Goal: Book appointment/travel/reservation

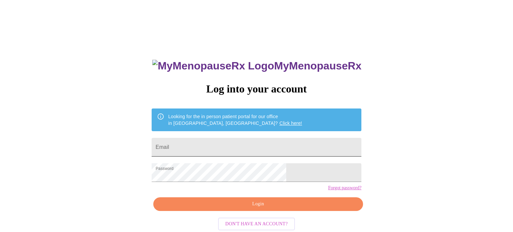
click at [220, 147] on input "Email" at bounding box center [257, 147] width 210 height 19
type input "[PERSON_NAME][EMAIL_ADDRESS][DOMAIN_NAME]"
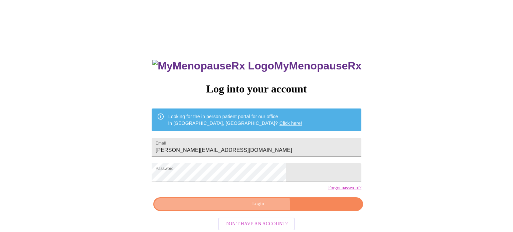
click at [259, 208] on span "Login" at bounding box center [258, 204] width 194 height 8
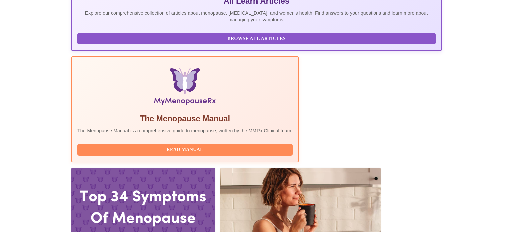
scroll to position [159, 0]
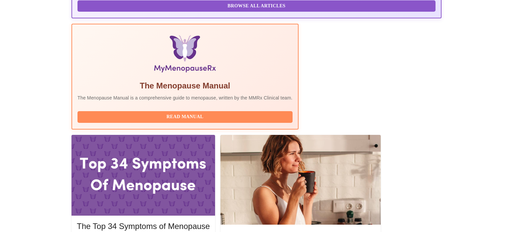
scroll to position [190, 0]
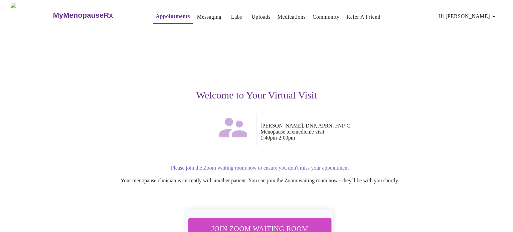
scroll to position [47, 0]
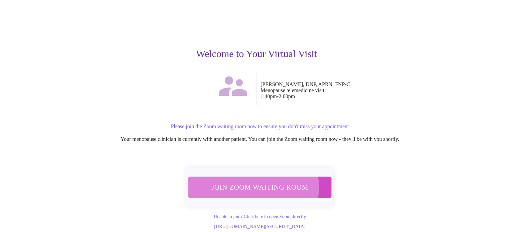
click at [251, 181] on span "Join Zoom Waiting Room" at bounding box center [260, 187] width 126 height 12
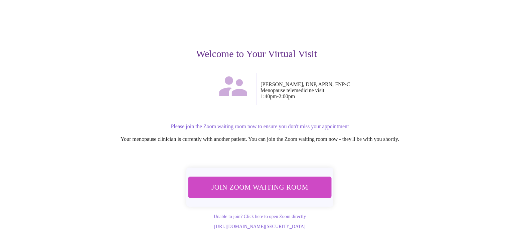
scroll to position [46, 0]
